Goal: Task Accomplishment & Management: Complete application form

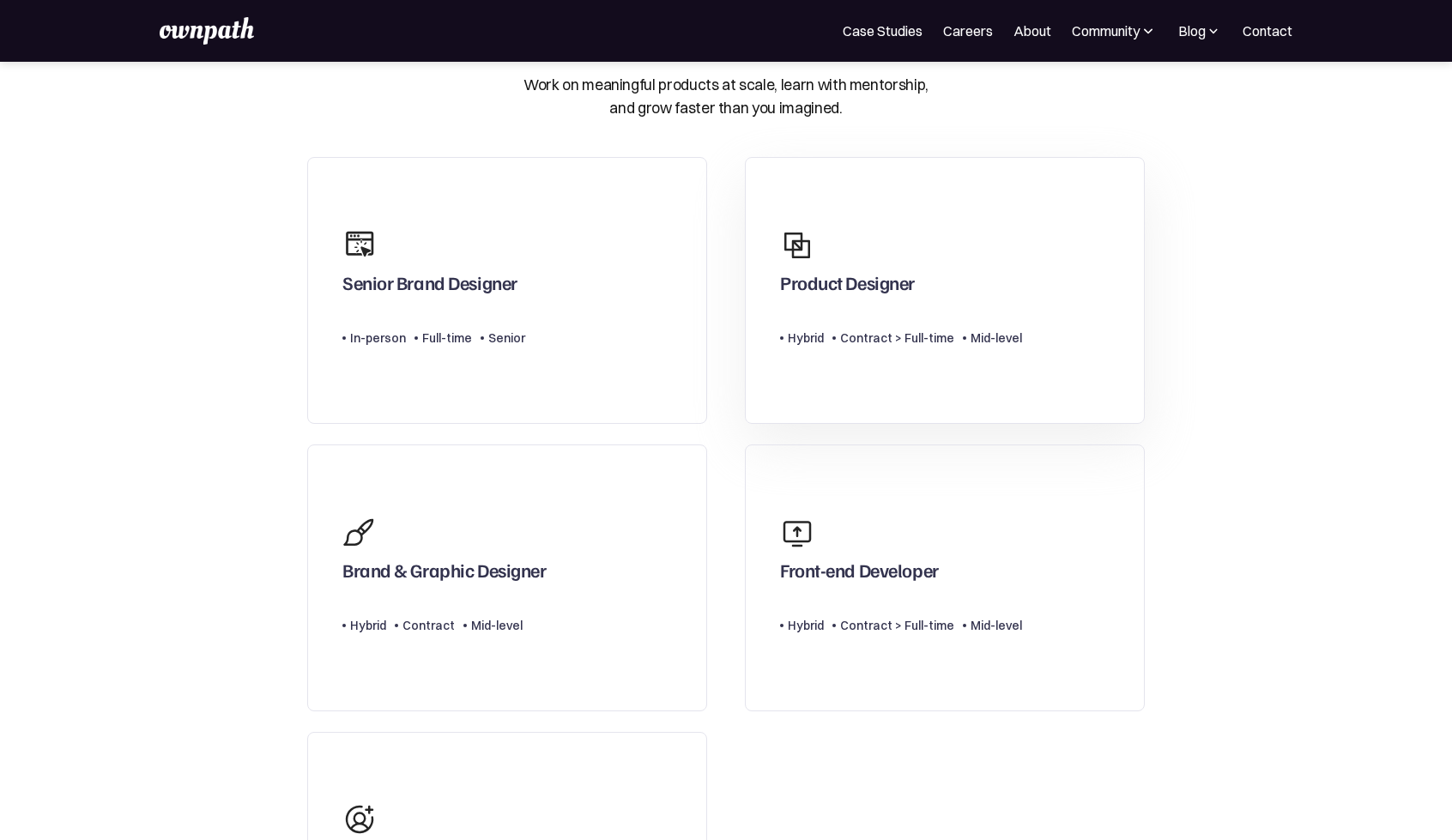
scroll to position [86, 0]
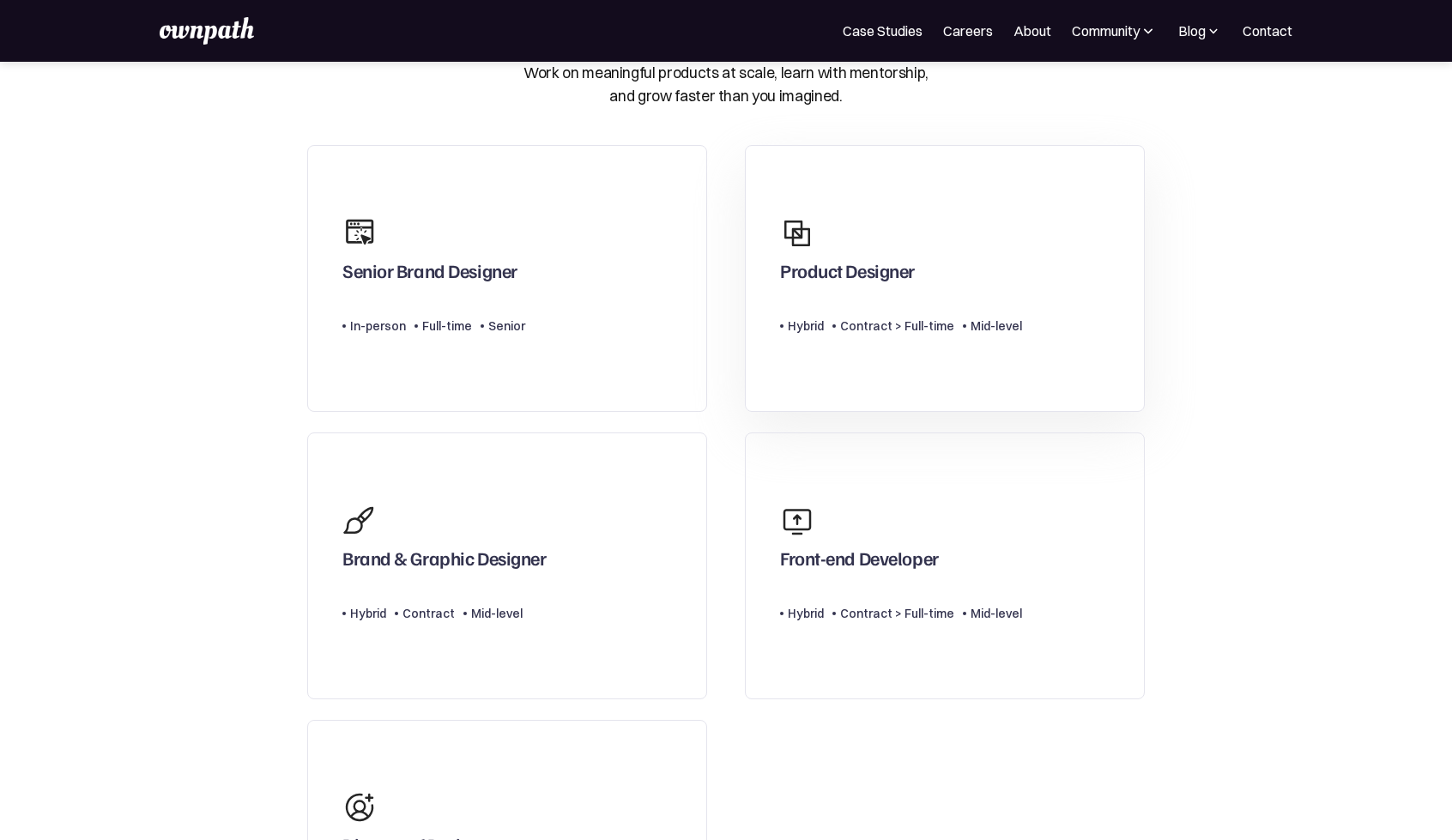
click at [896, 277] on div "Product Designer" at bounding box center [847, 275] width 135 height 31
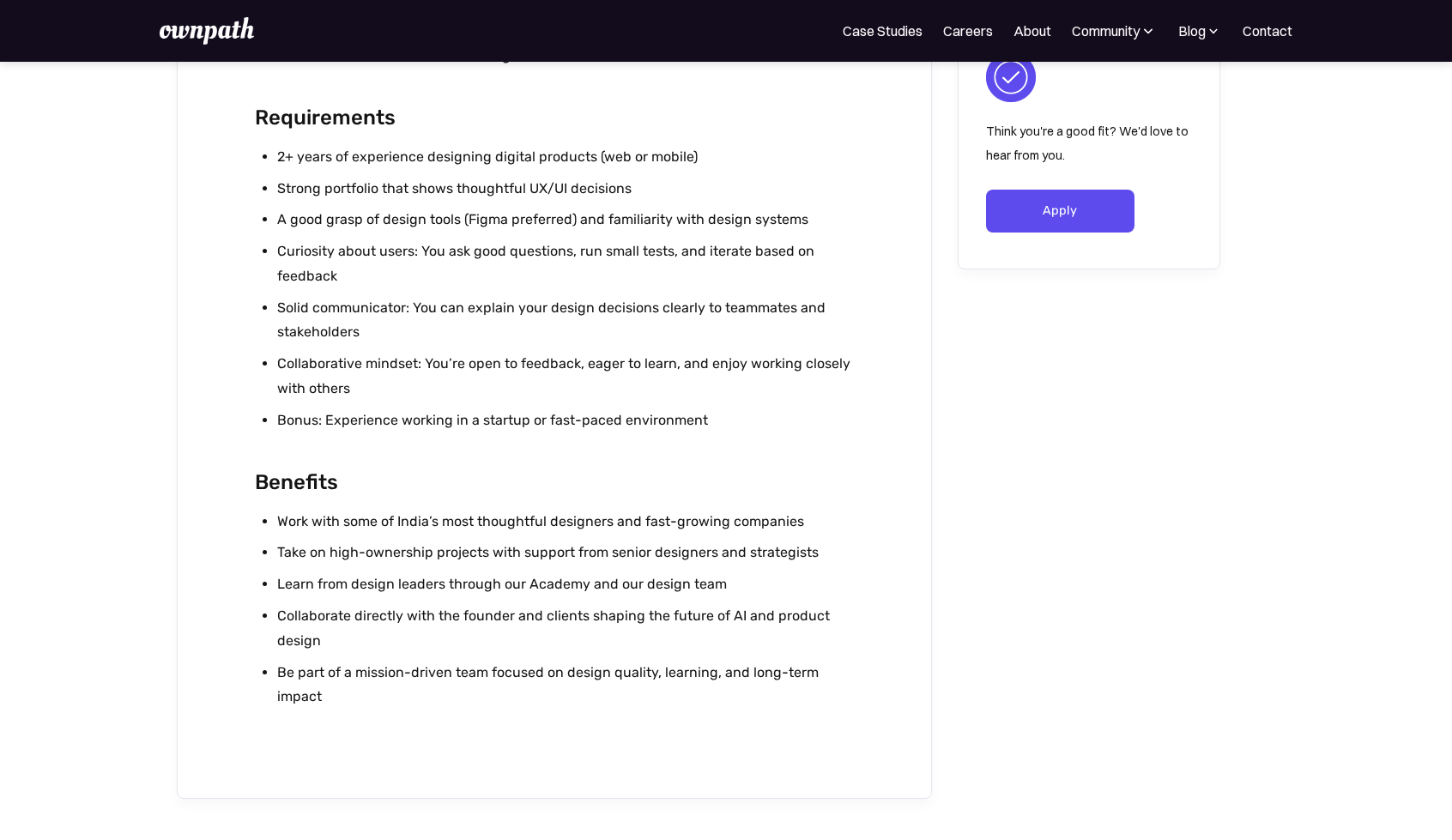
scroll to position [1287, 0]
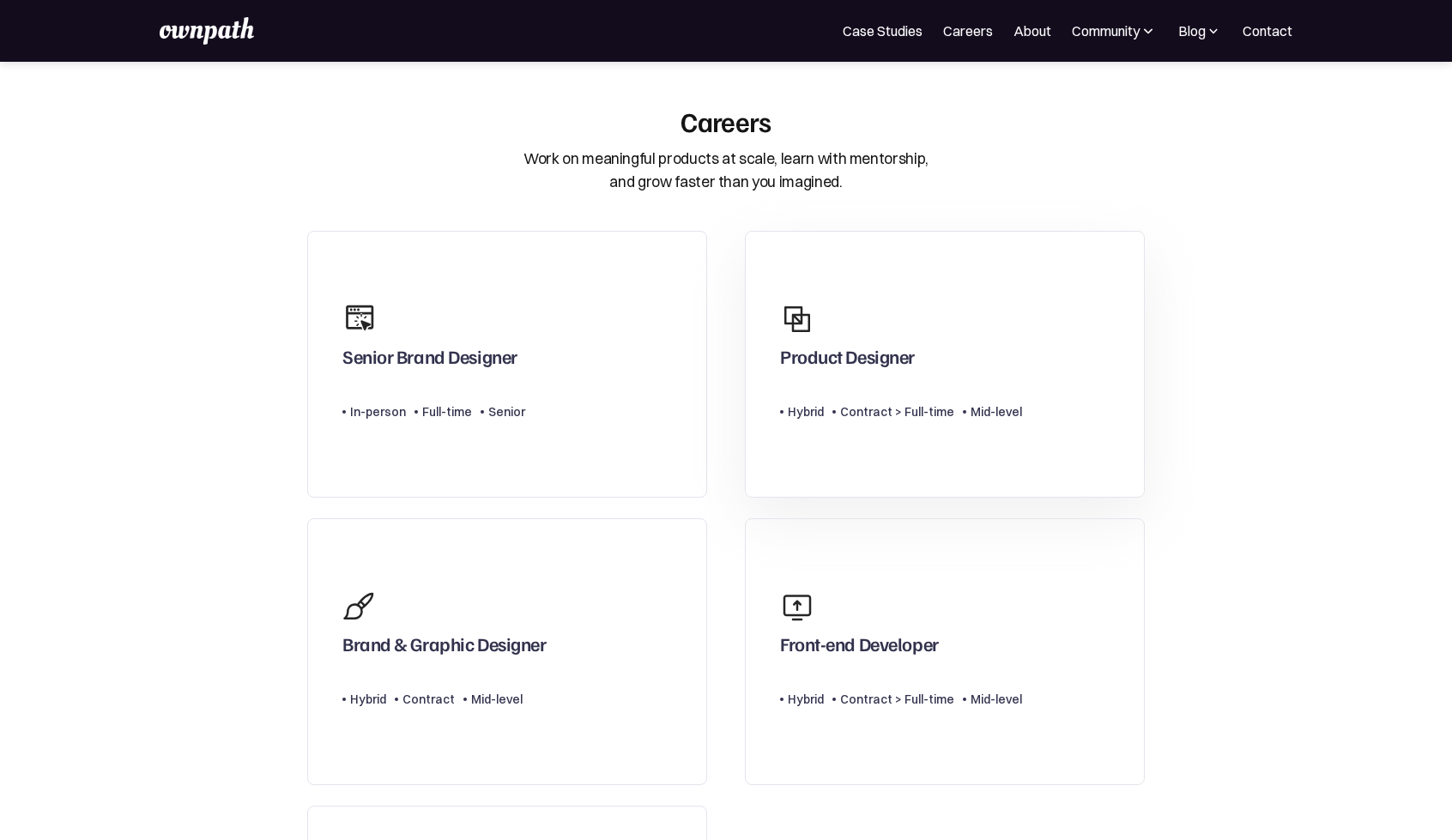
scroll to position [86, 0]
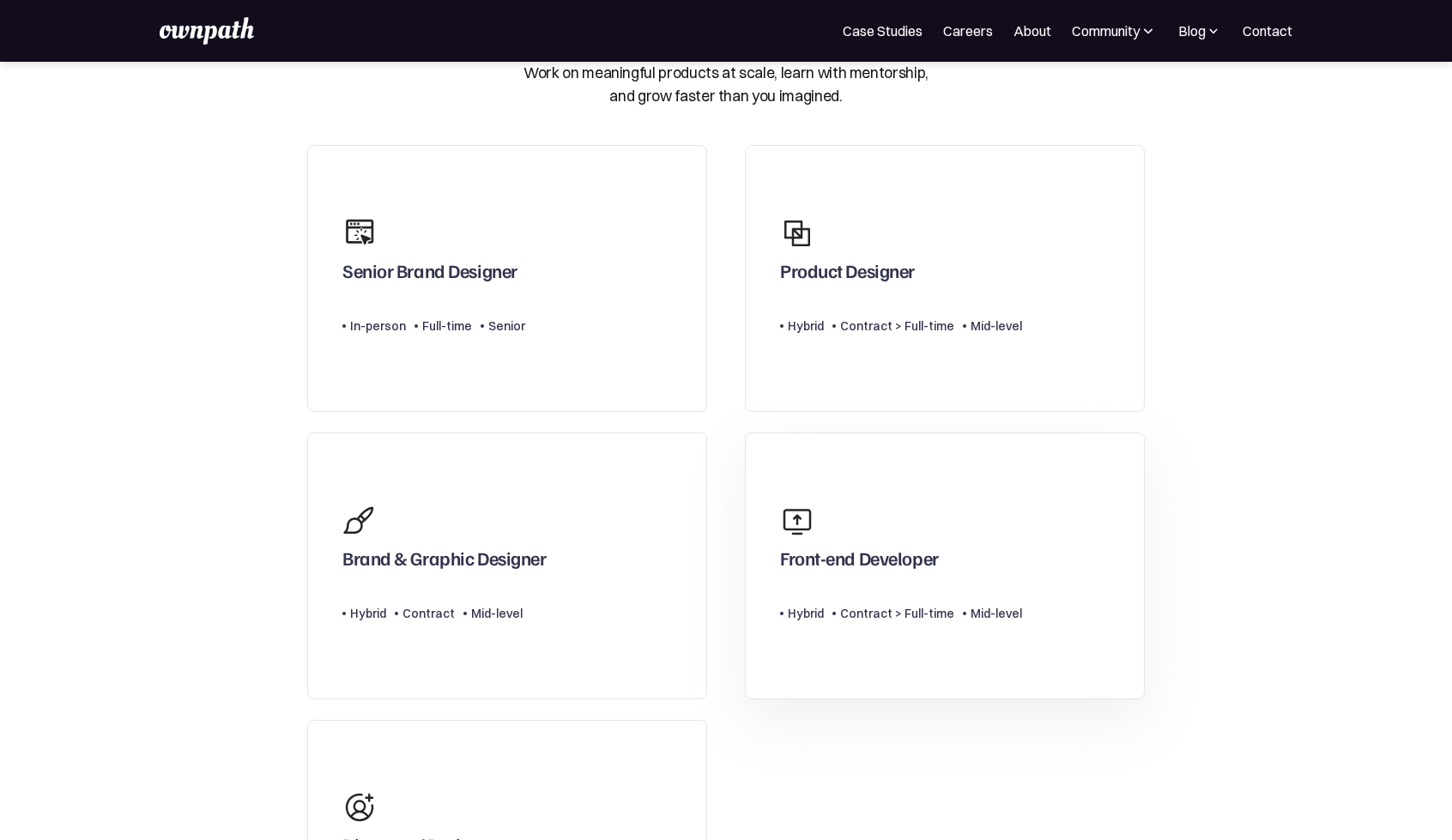
click at [855, 565] on div "Front-end Developer" at bounding box center [860, 562] width 159 height 31
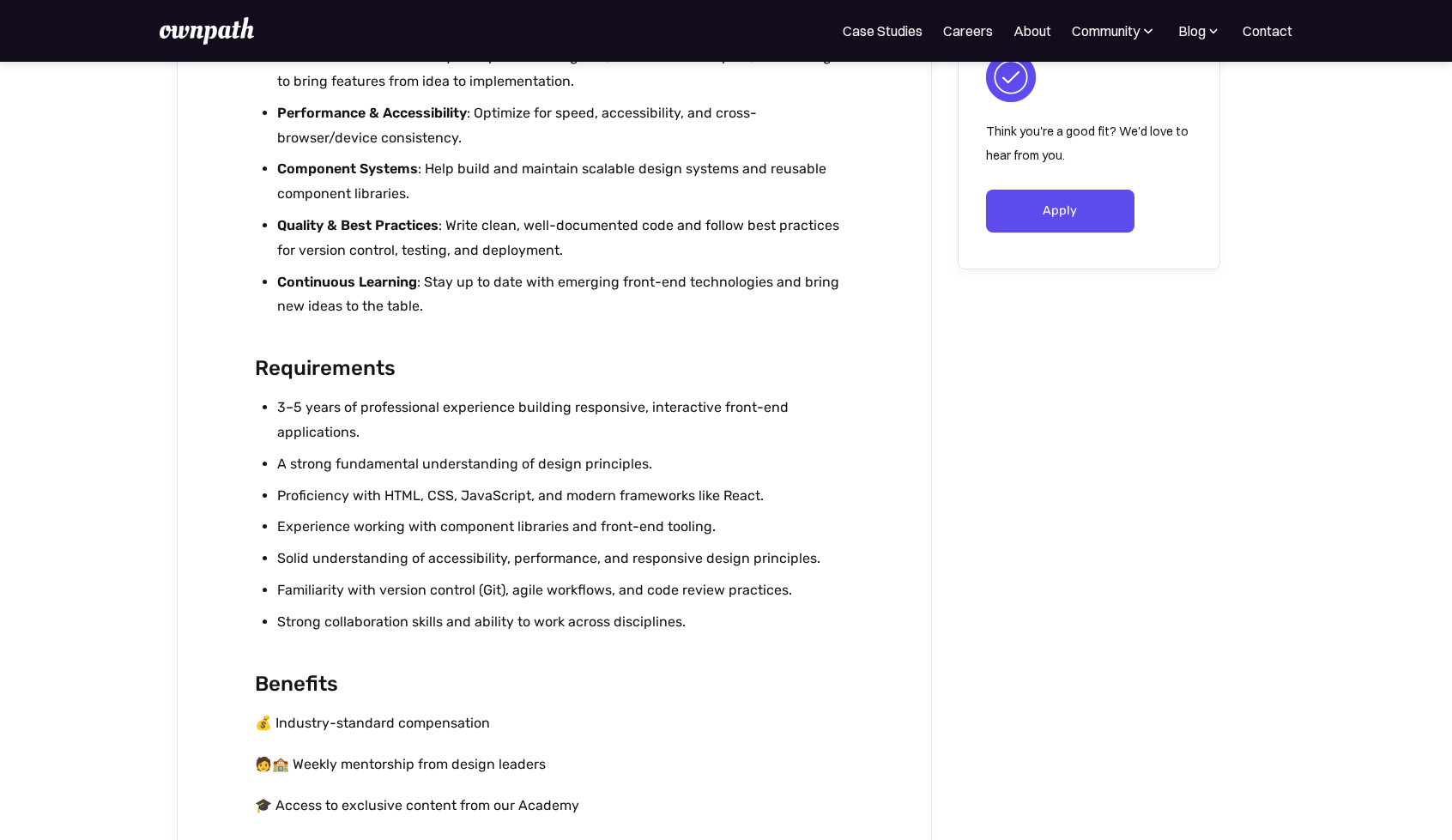
scroll to position [1116, 0]
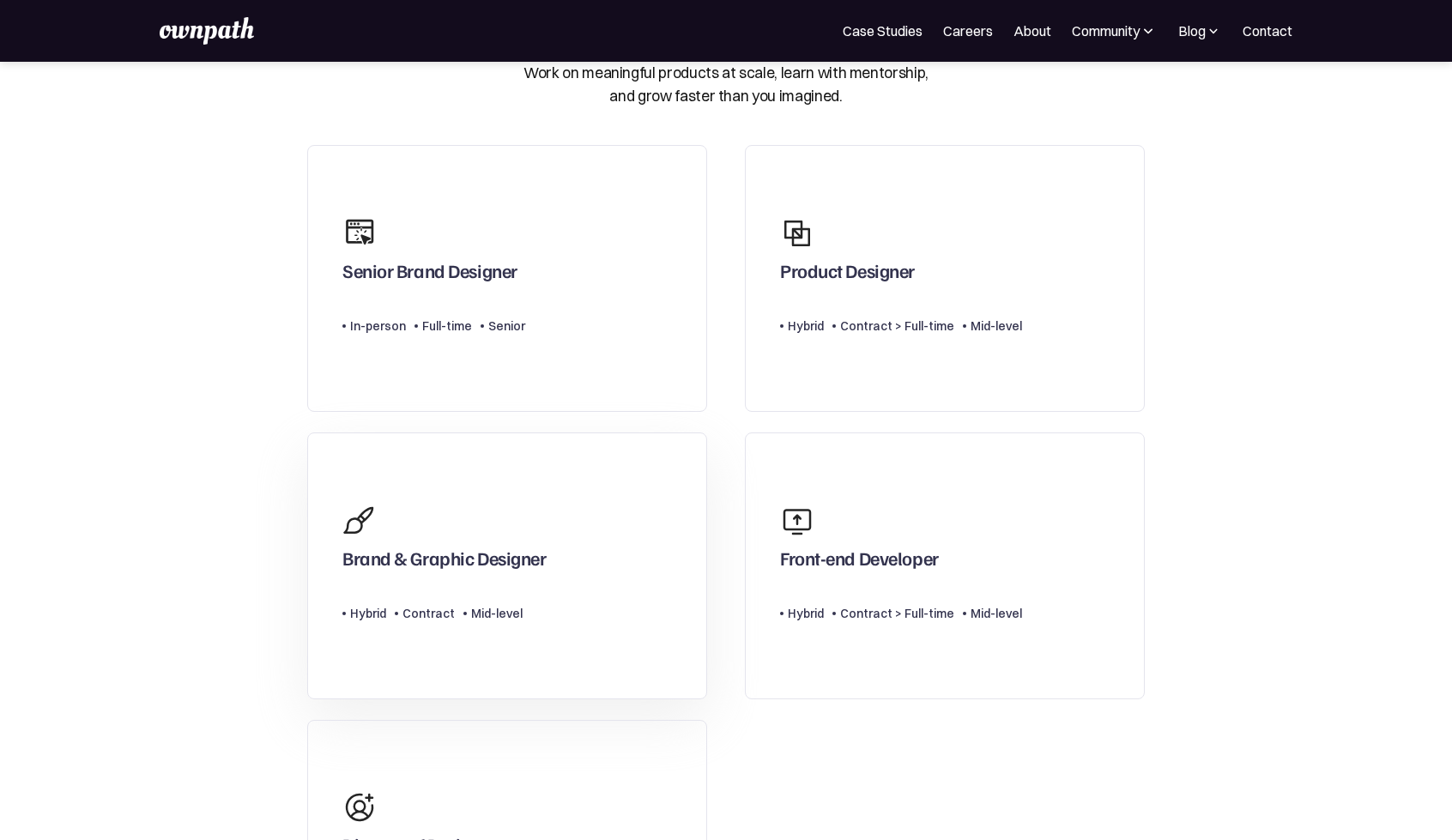
scroll to position [258, 0]
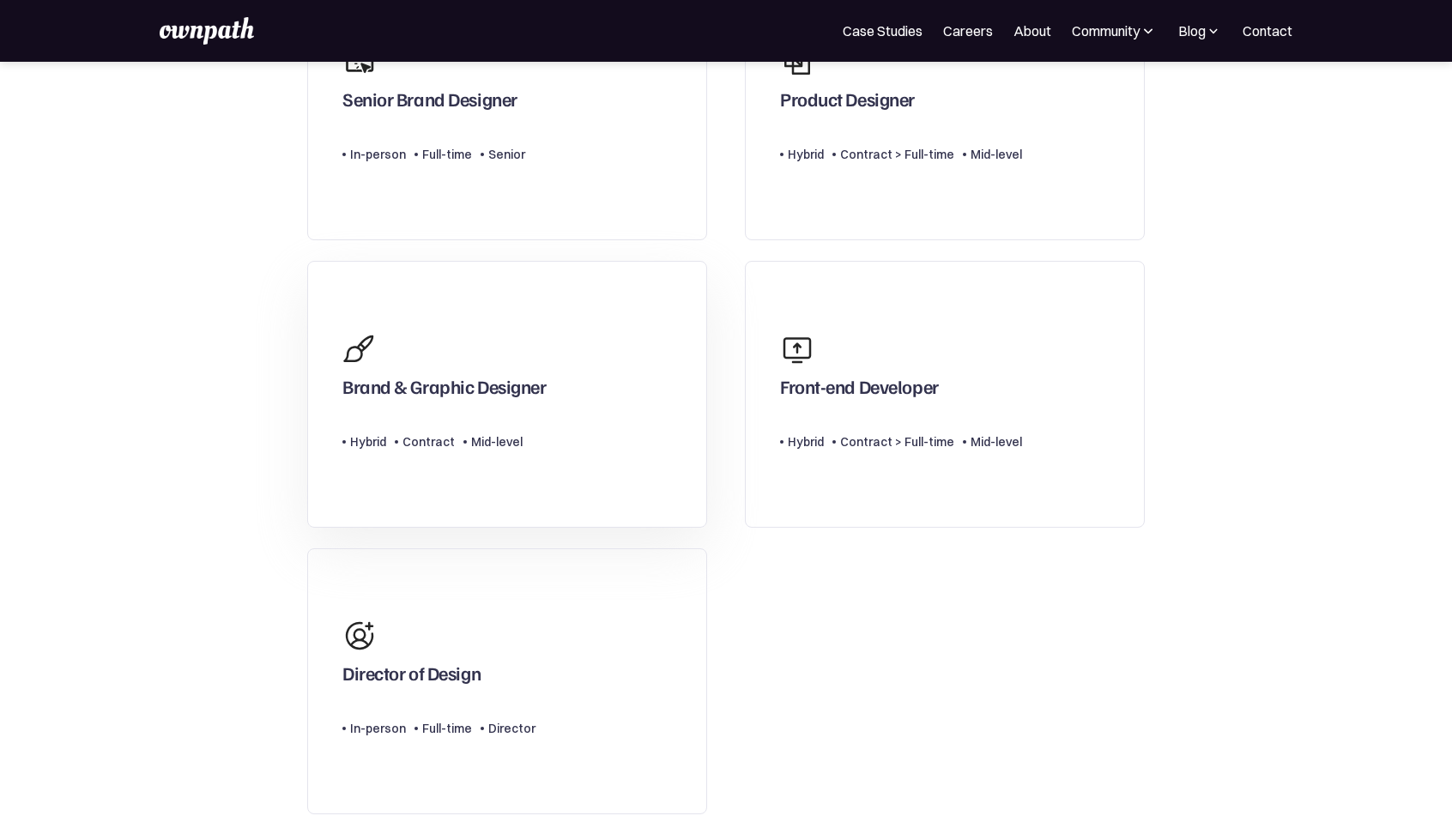
click at [494, 393] on div "Brand & Graphic Designer" at bounding box center [444, 391] width 203 height 31
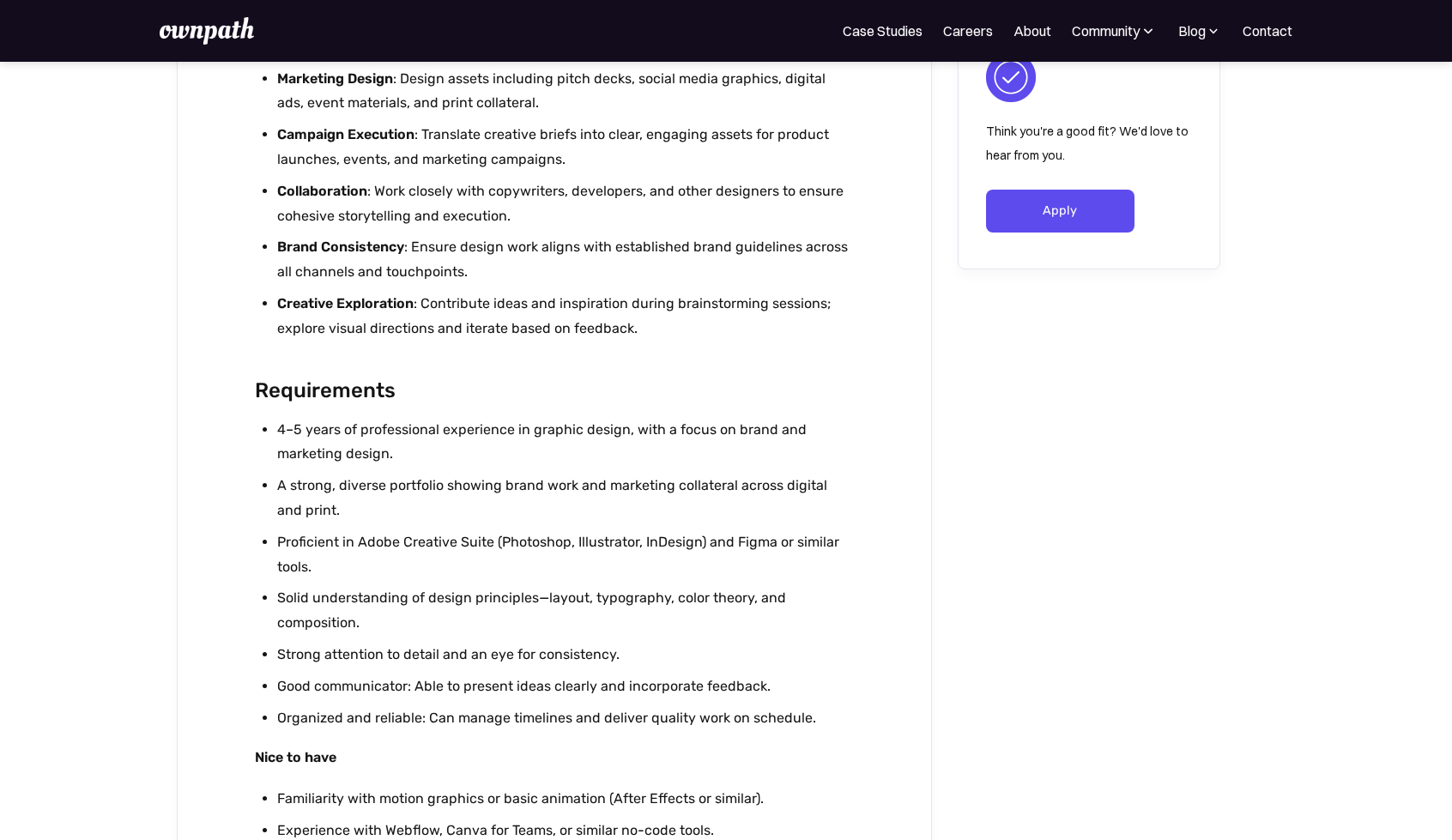
scroll to position [1030, 0]
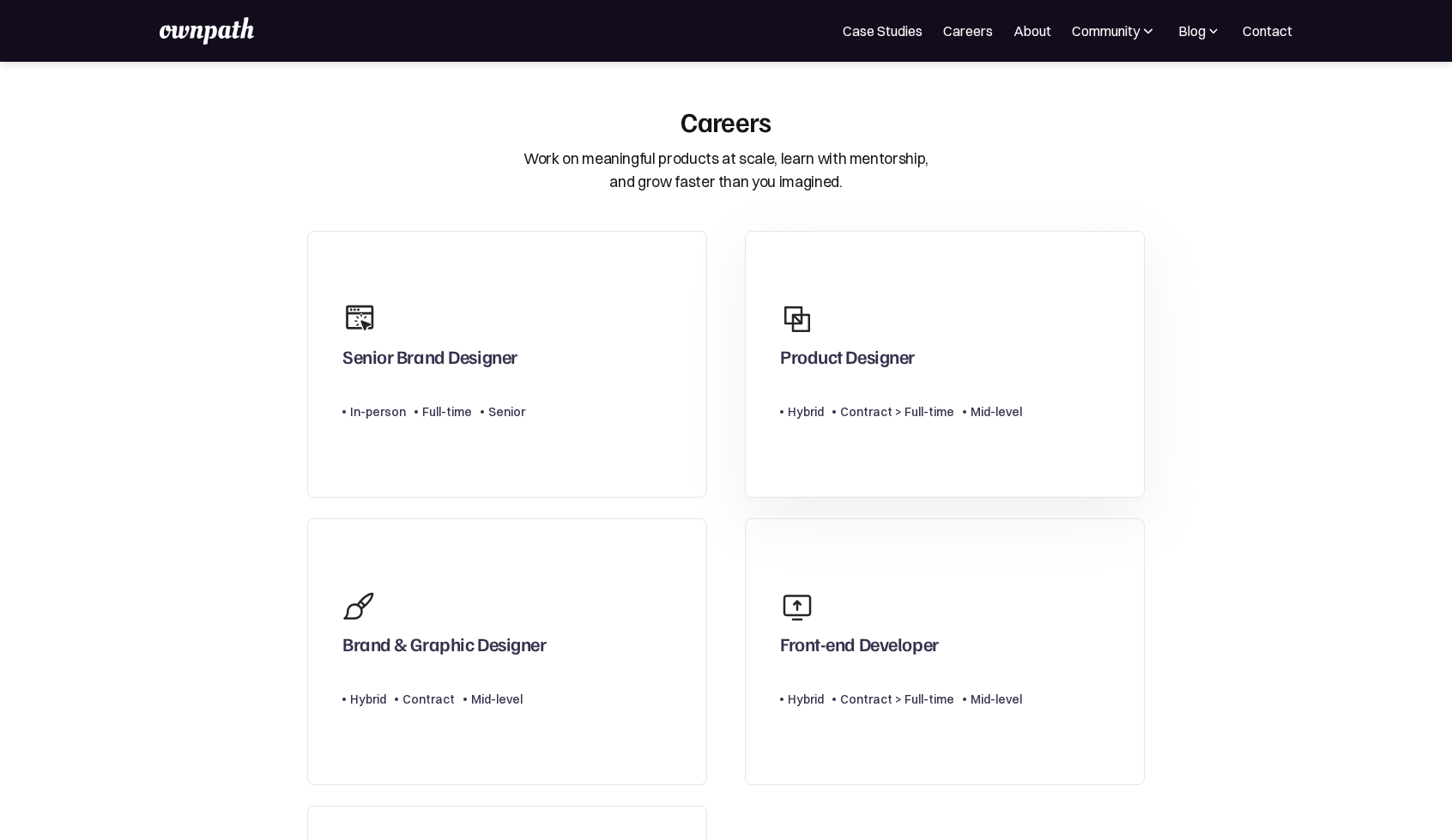
click at [892, 383] on div "Product Designer Type Level Hybrid Contract > Full-time Mid-level" at bounding box center [901, 364] width 242 height 142
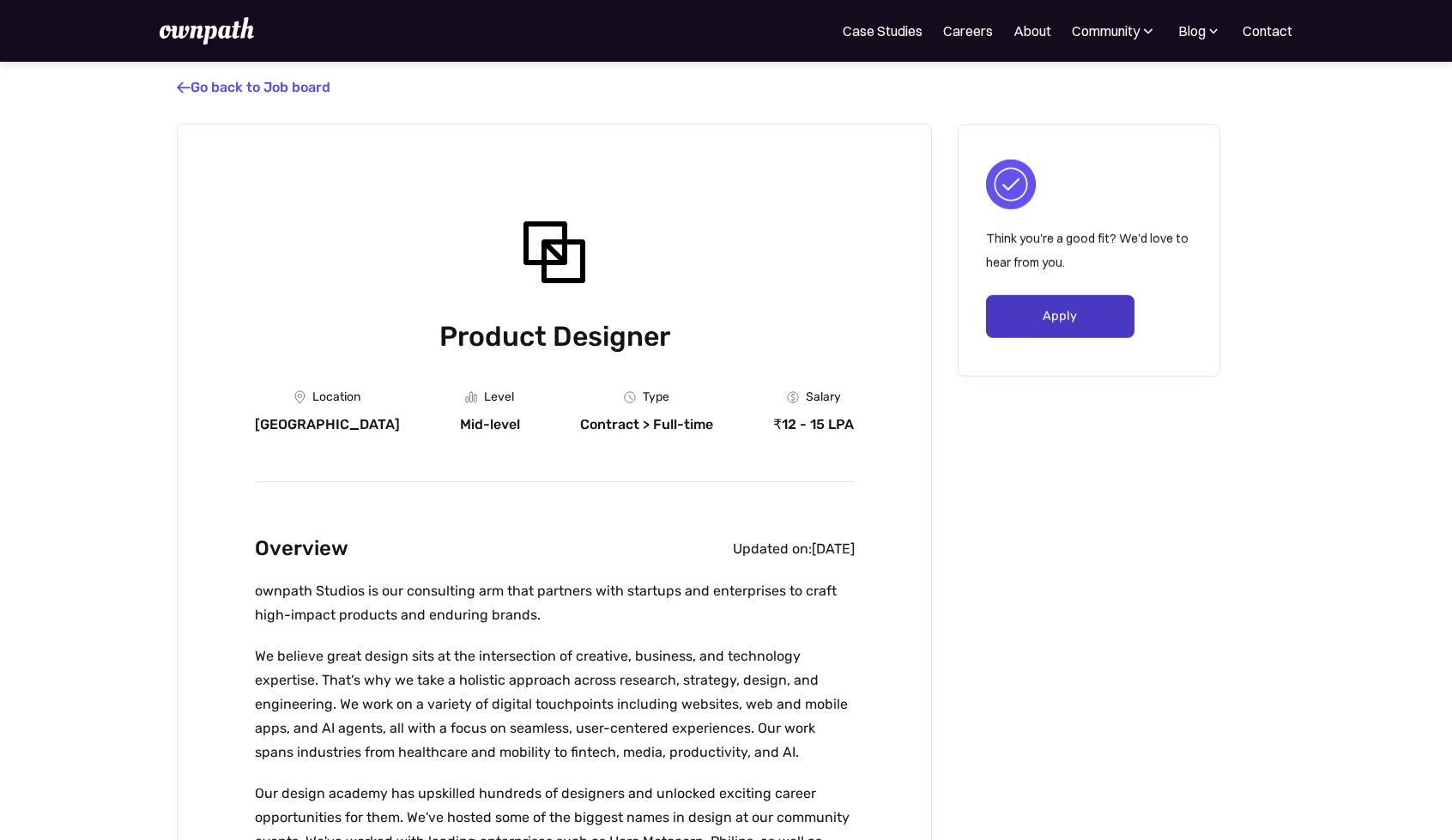
click at [1054, 320] on link "Apply" at bounding box center [1060, 317] width 148 height 43
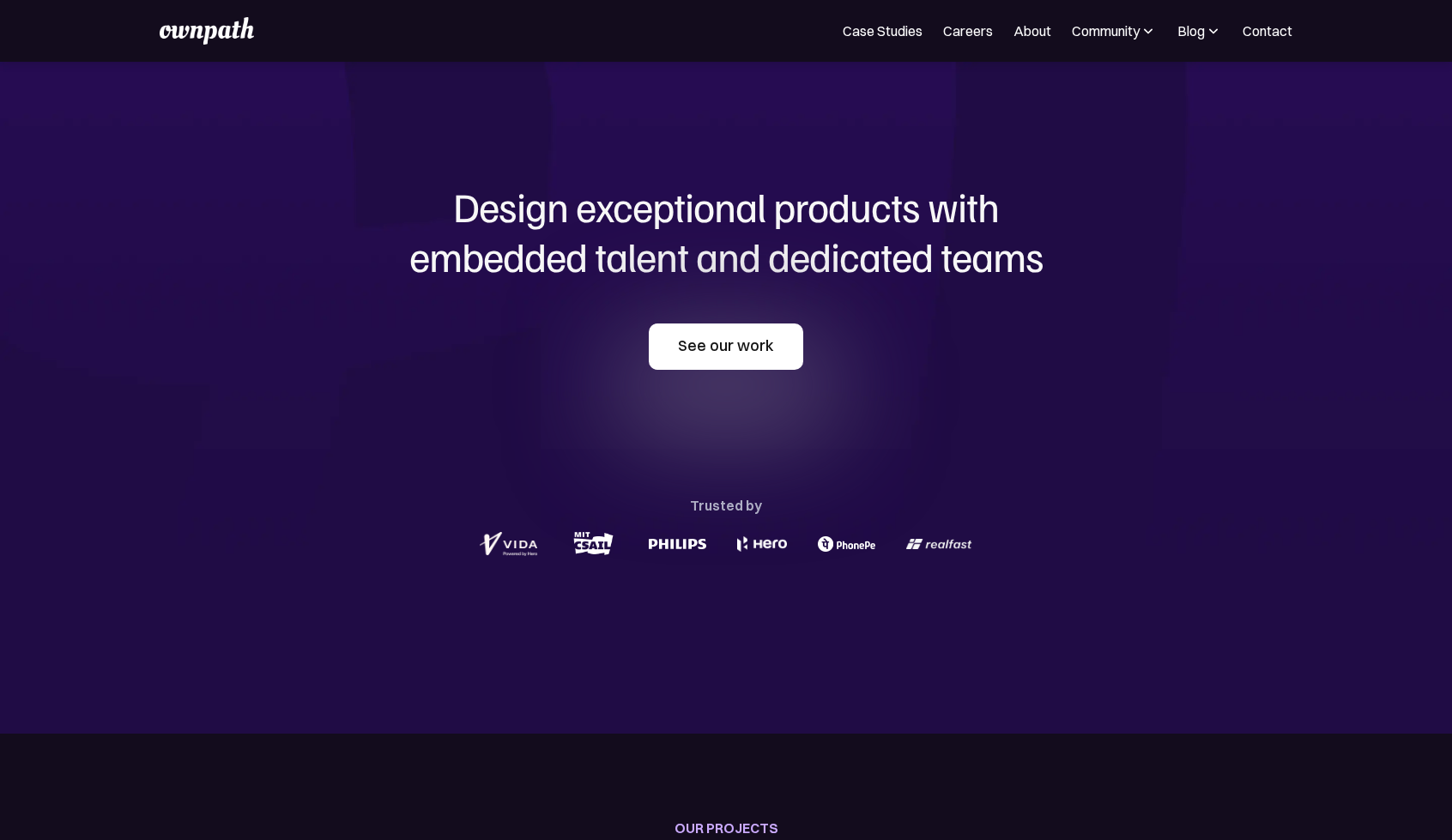
click at [733, 348] on link "See our work" at bounding box center [725, 347] width 154 height 46
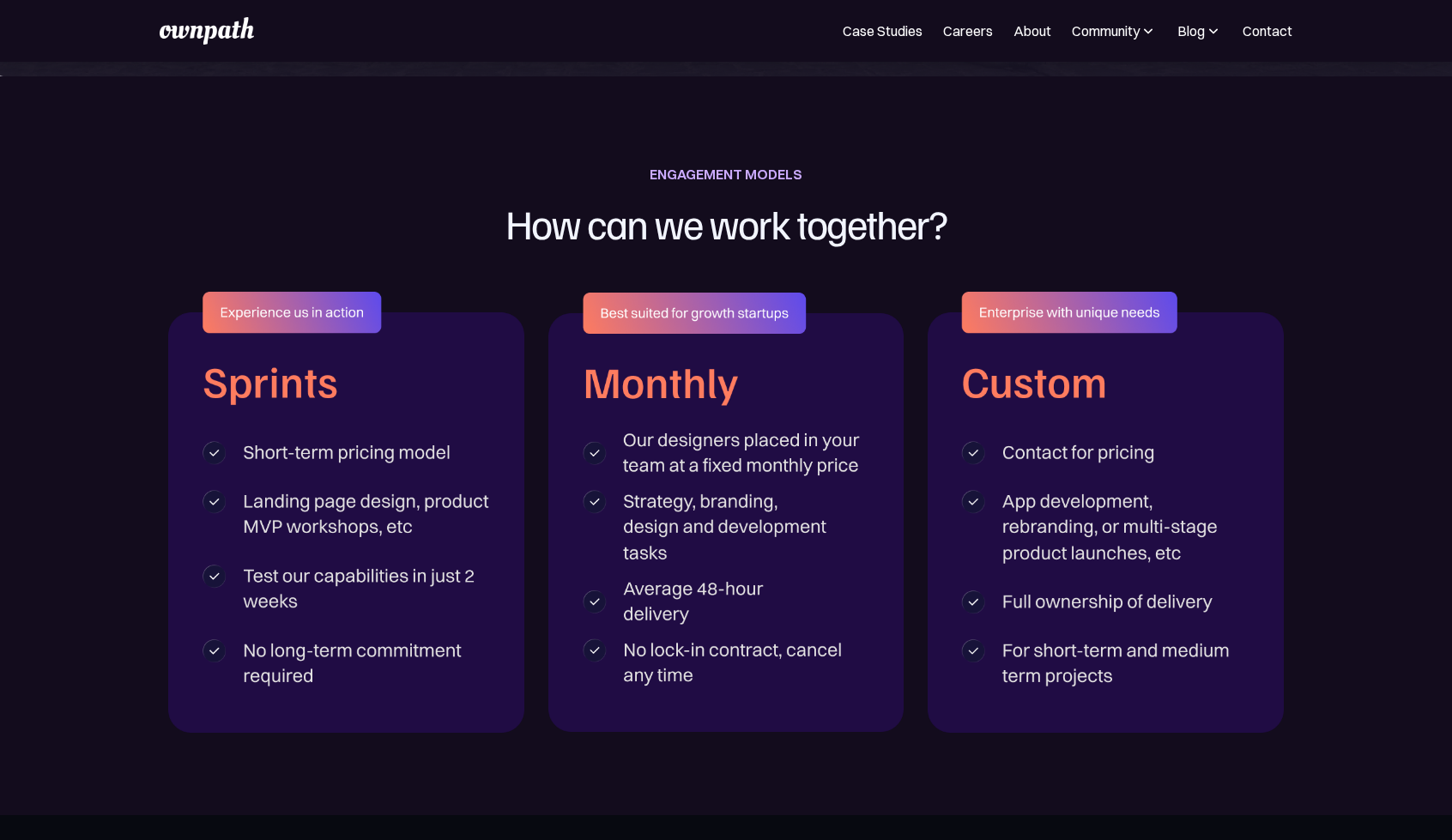
scroll to position [2707, 0]
